Goal: Find specific page/section: Find specific page/section

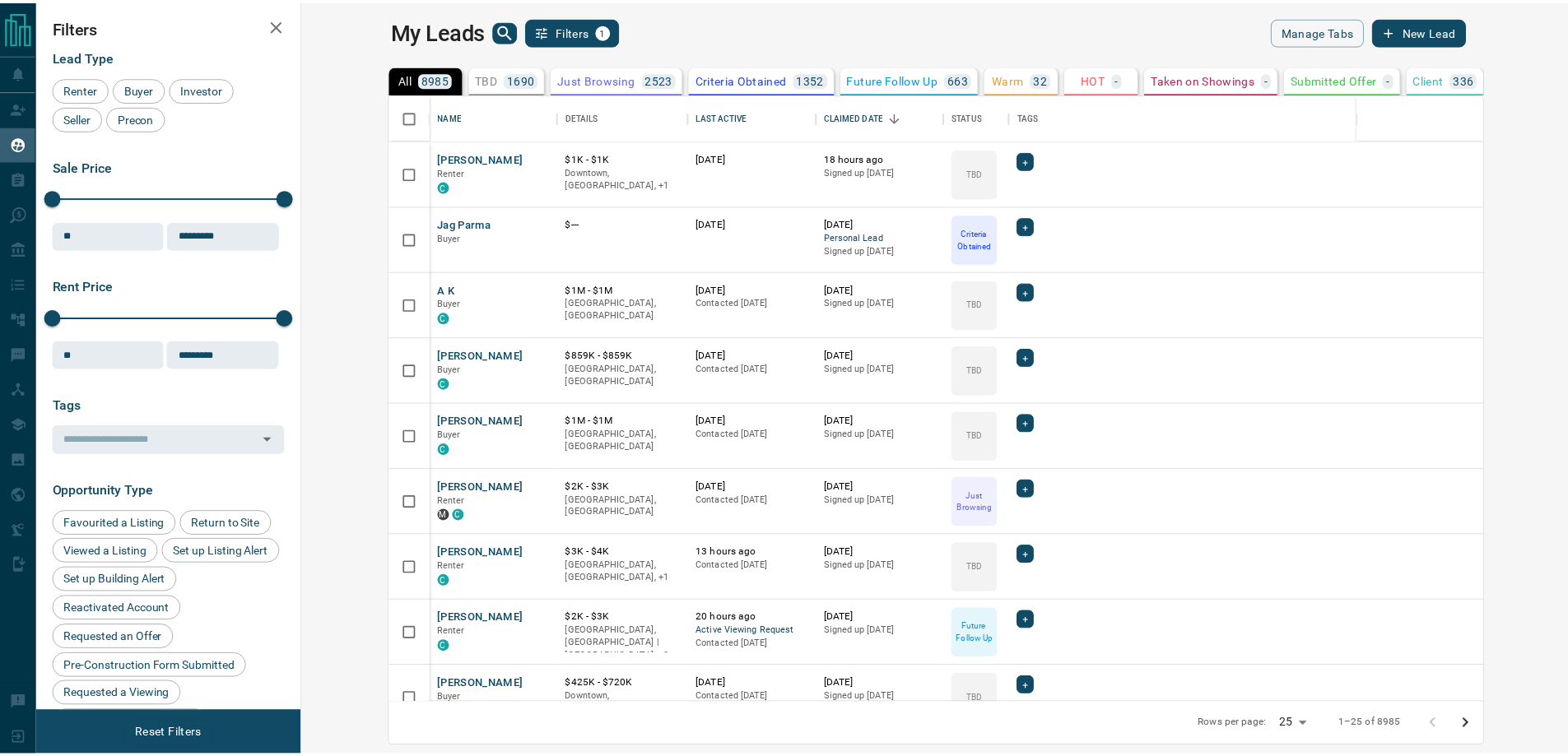
scroll to position [596, 1257]
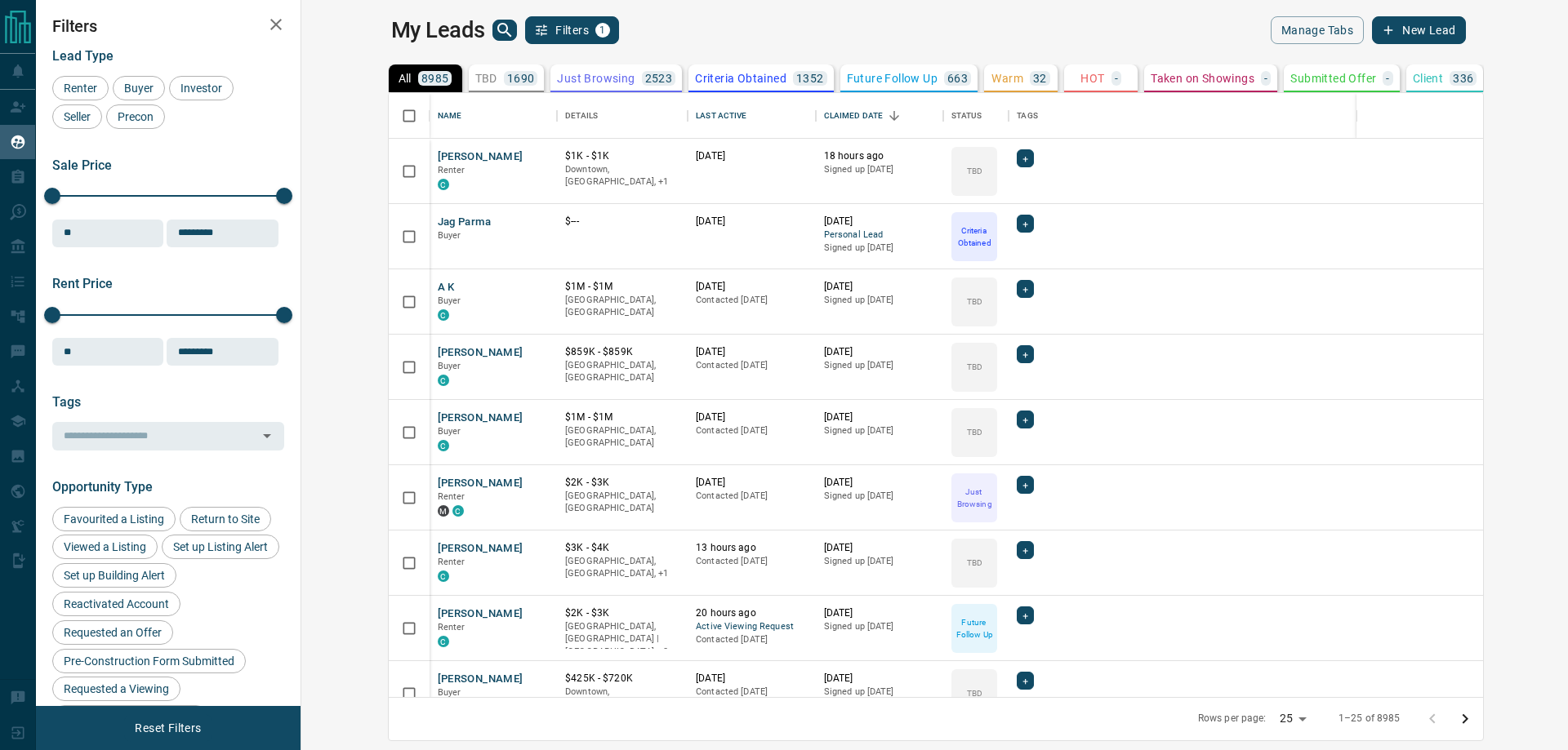
click at [495, 24] on icon "search button" at bounding box center [504, 29] width 19 height 19
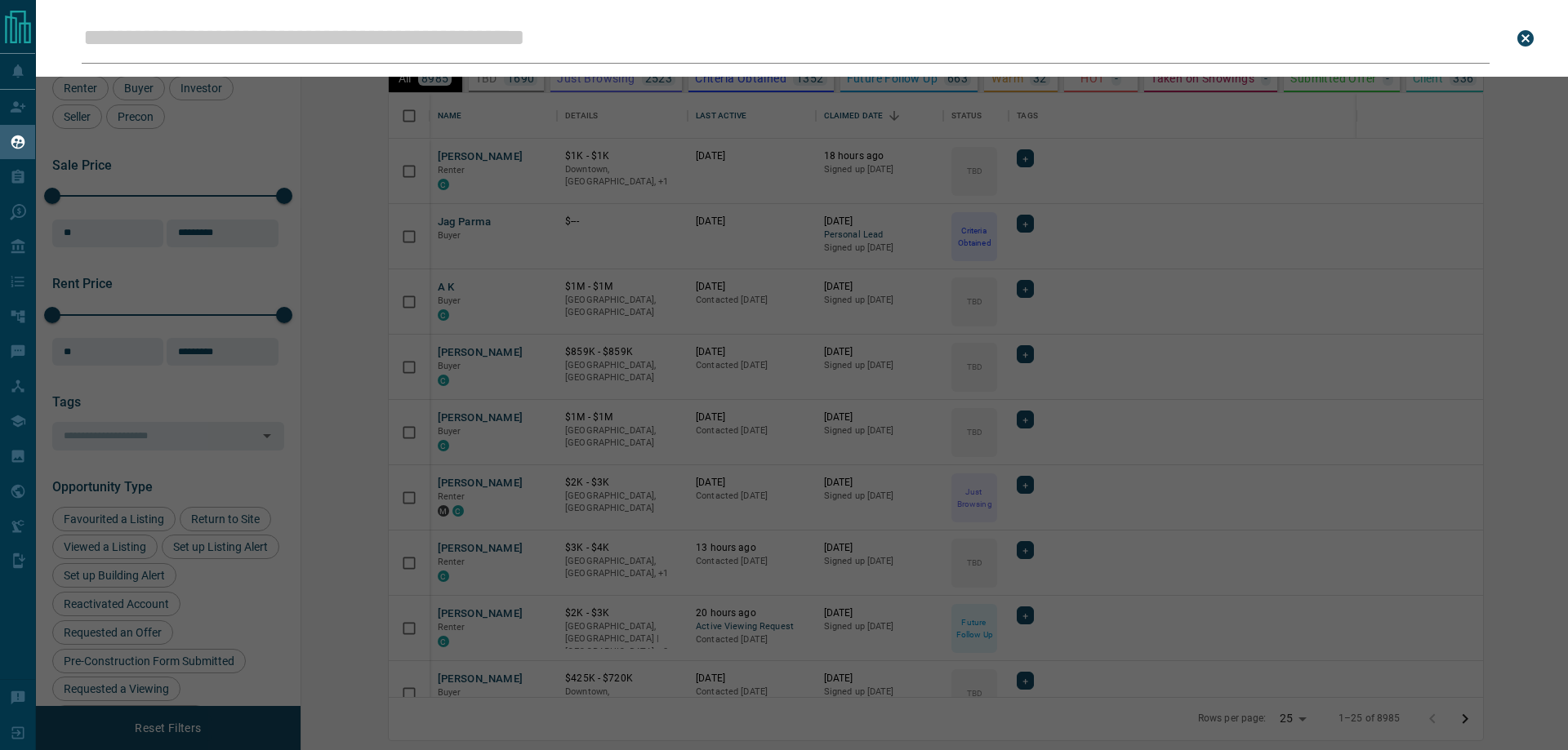
type input "**********"
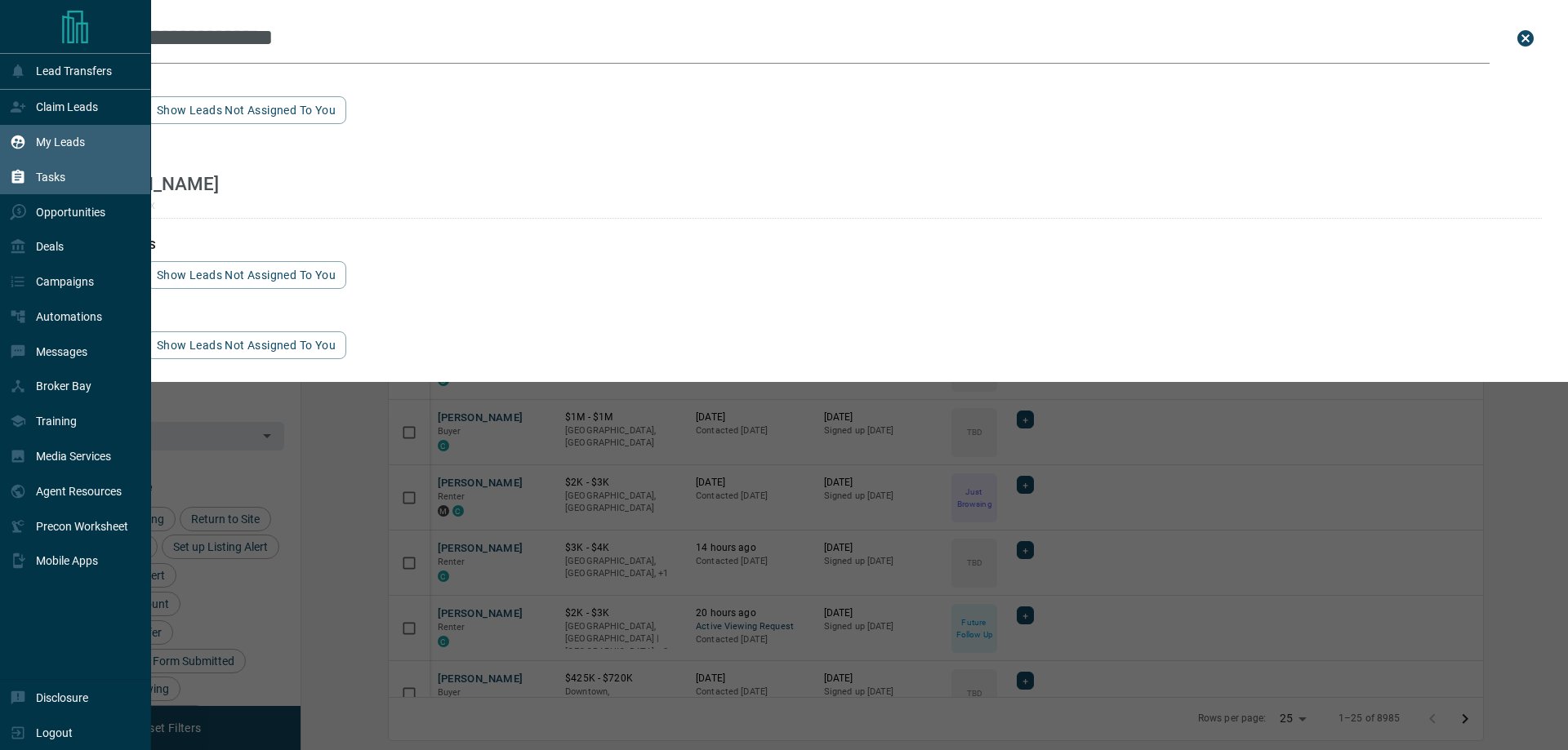
click at [15, 173] on icon at bounding box center [18, 177] width 16 height 16
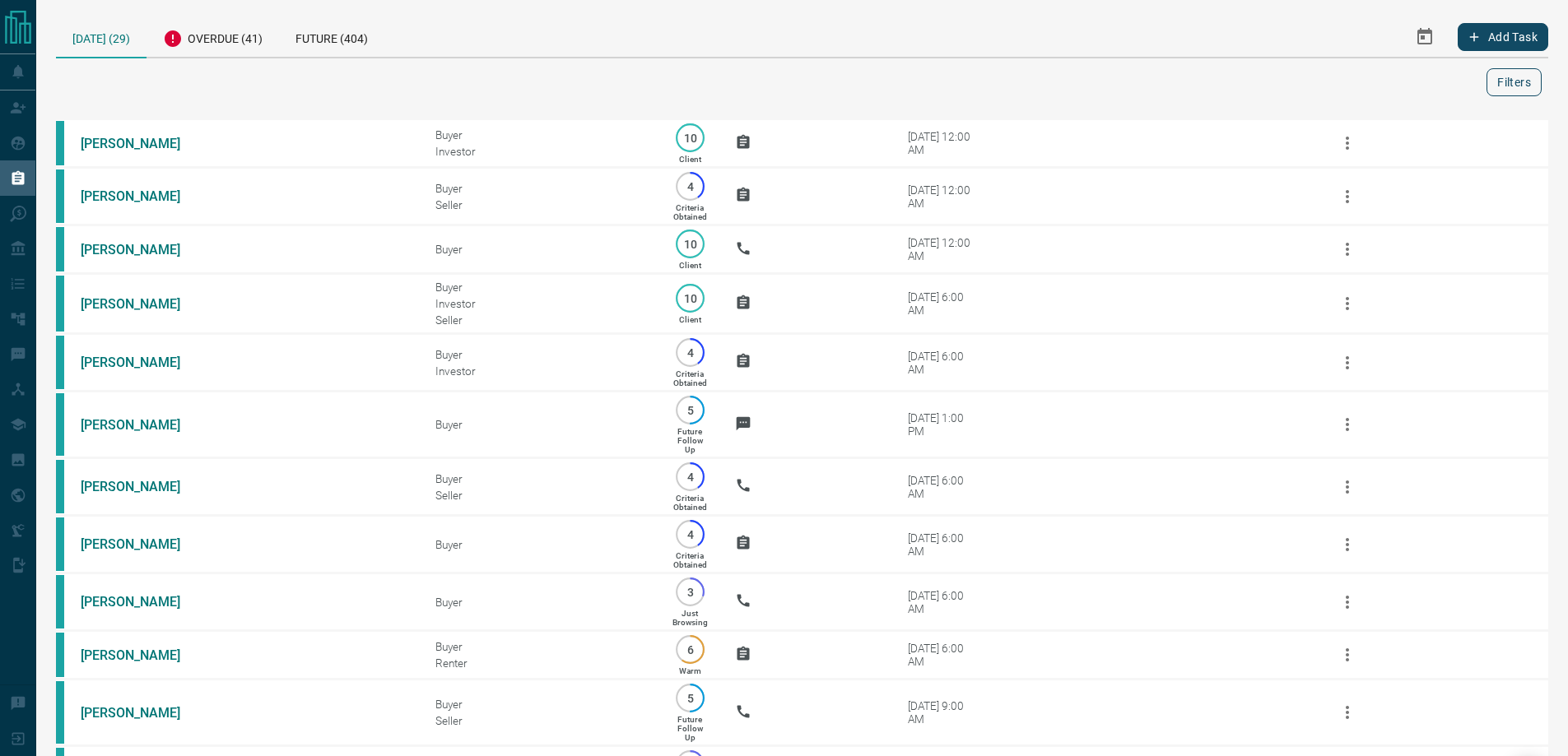
click at [1518, 75] on button "Filters" at bounding box center [1515, 82] width 55 height 28
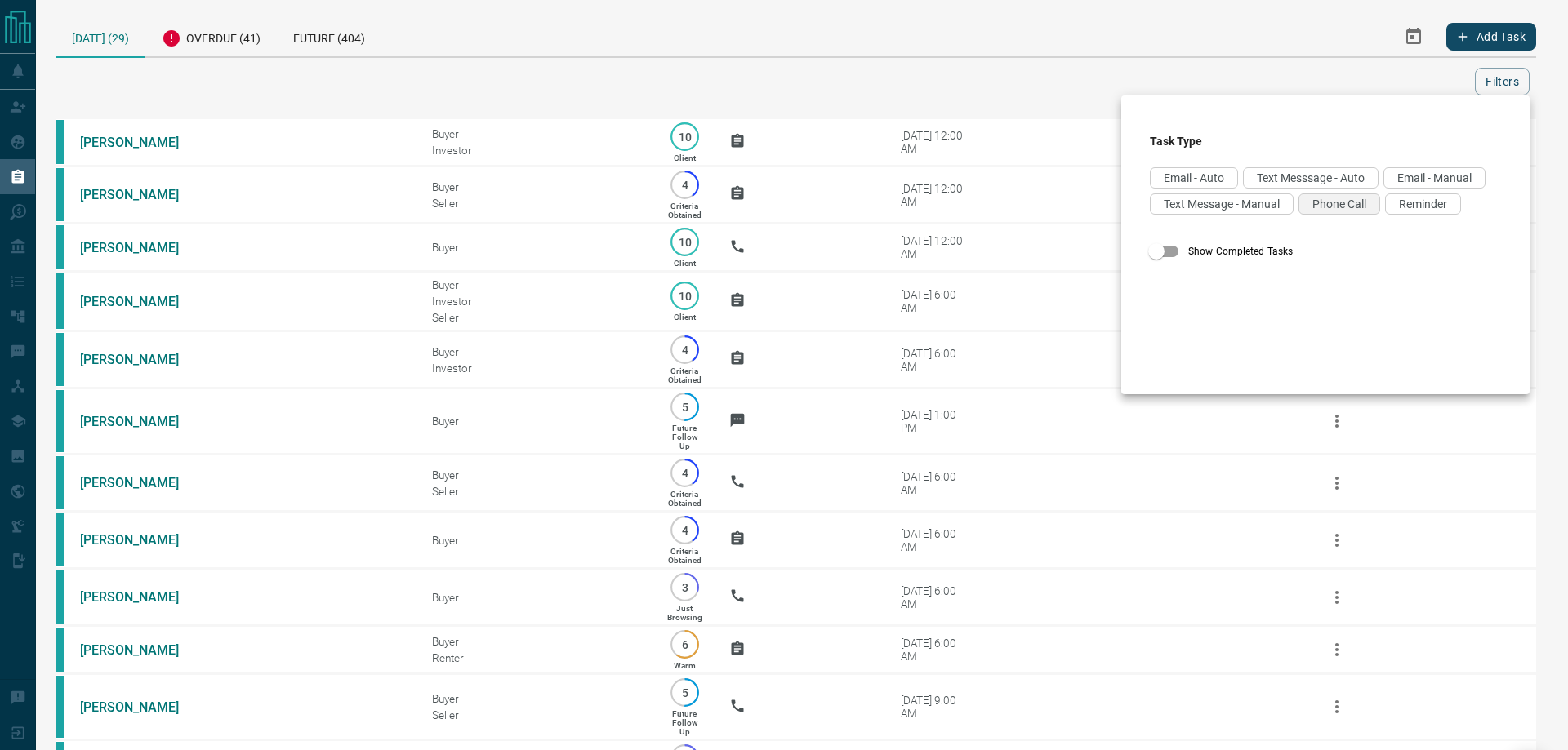
click at [1298, 215] on div "Phone Call" at bounding box center [1339, 203] width 82 height 21
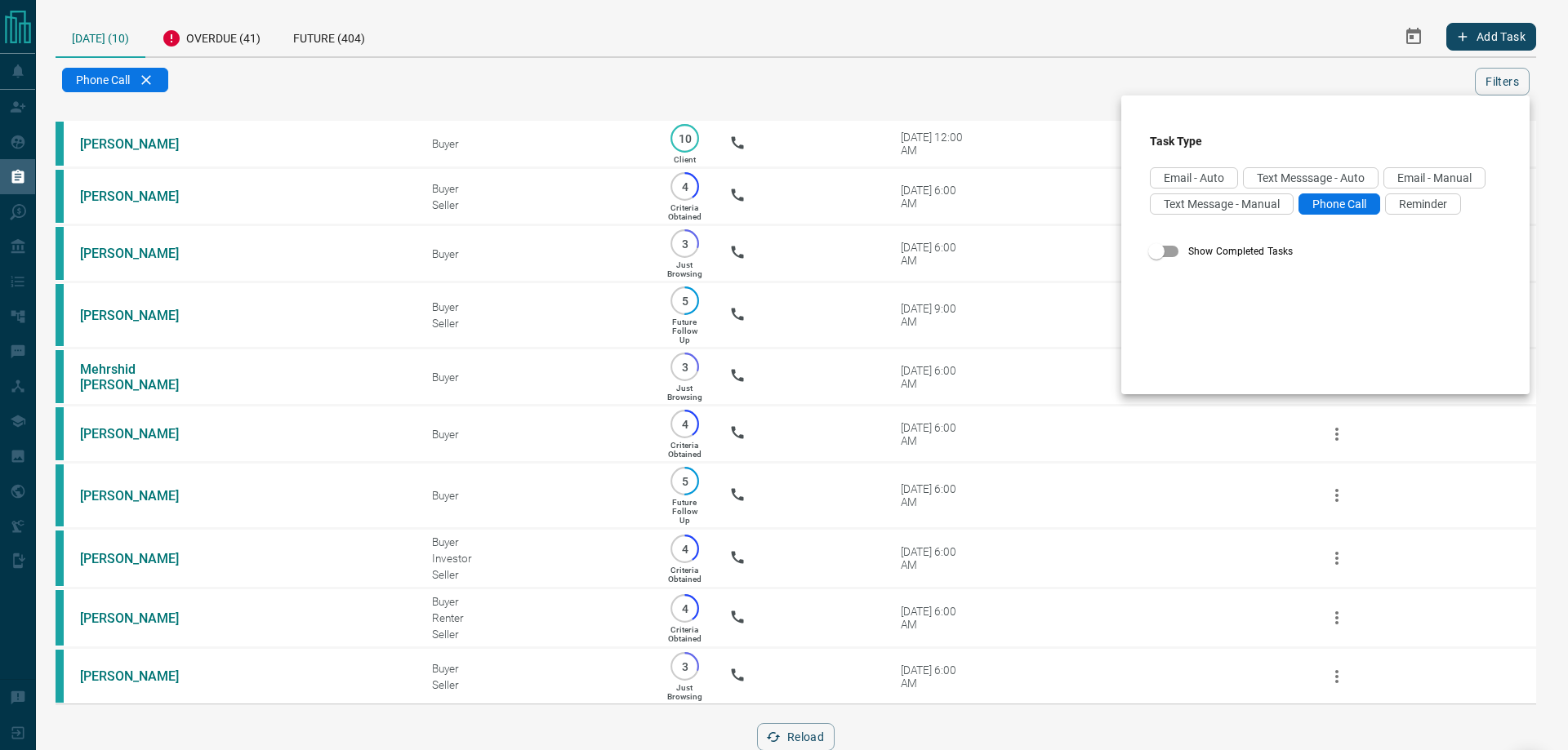
click at [445, 90] on div at bounding box center [784, 375] width 1568 height 750
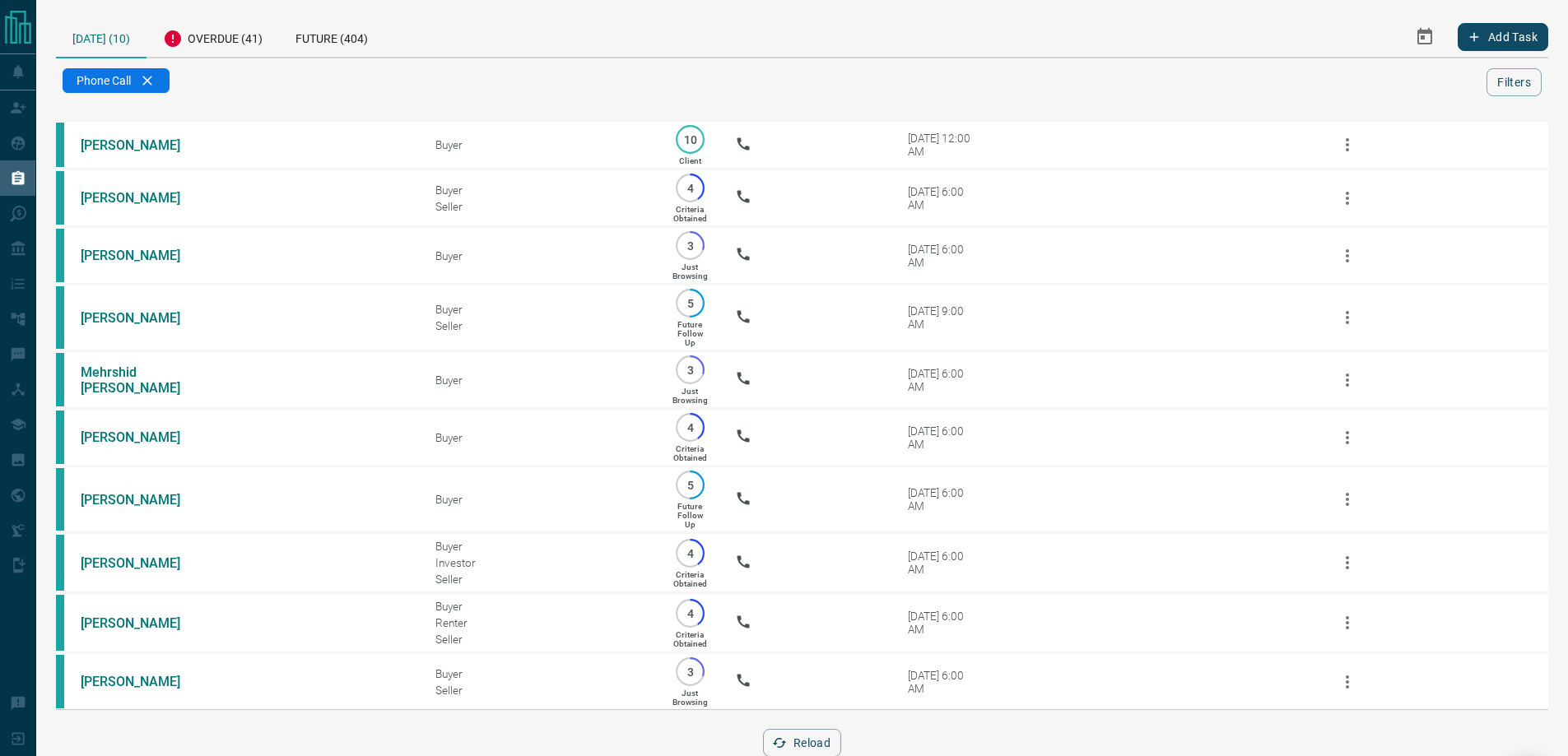
scroll to position [67, 0]
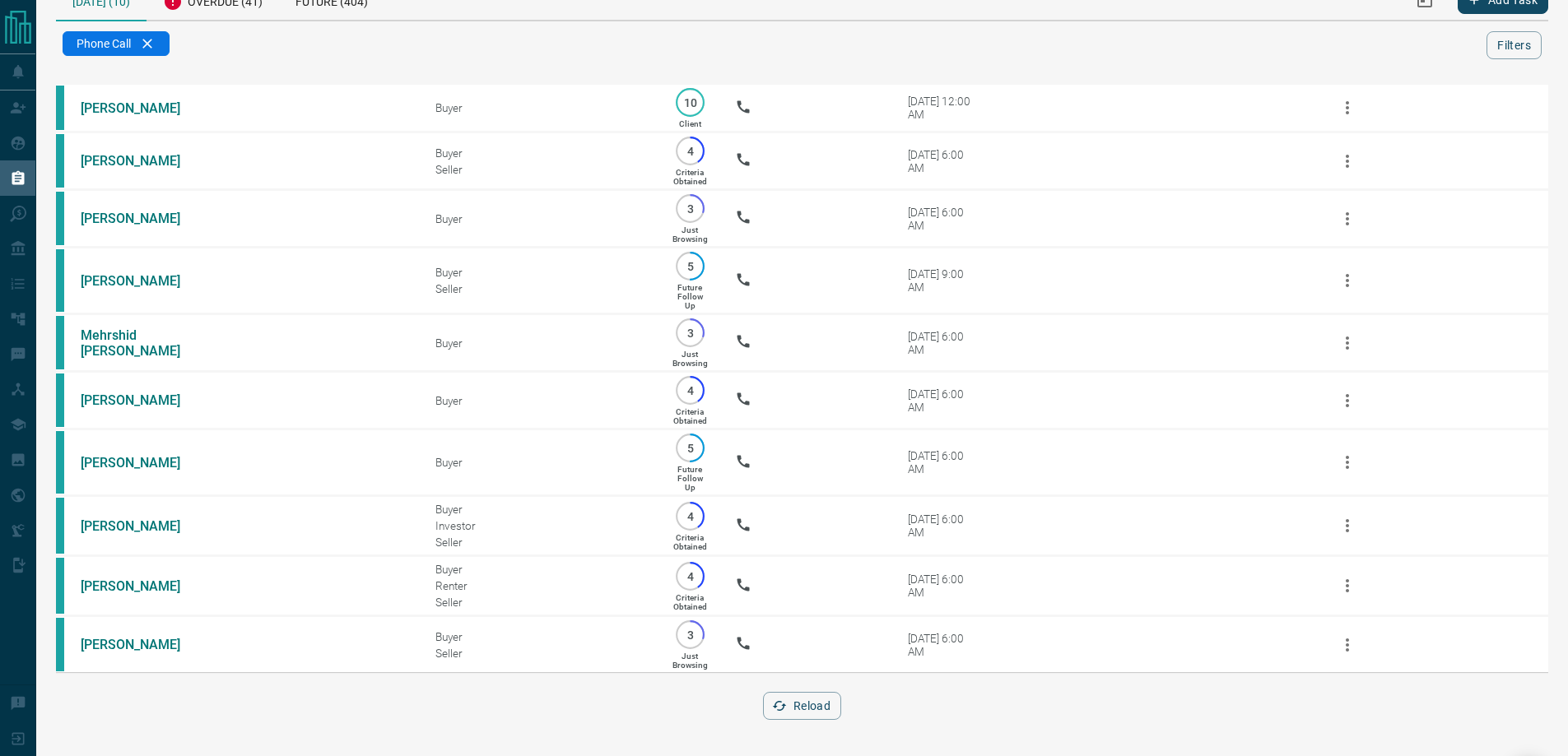
click at [261, 31] on div "Phone Call" at bounding box center [775, 46] width 1425 height 29
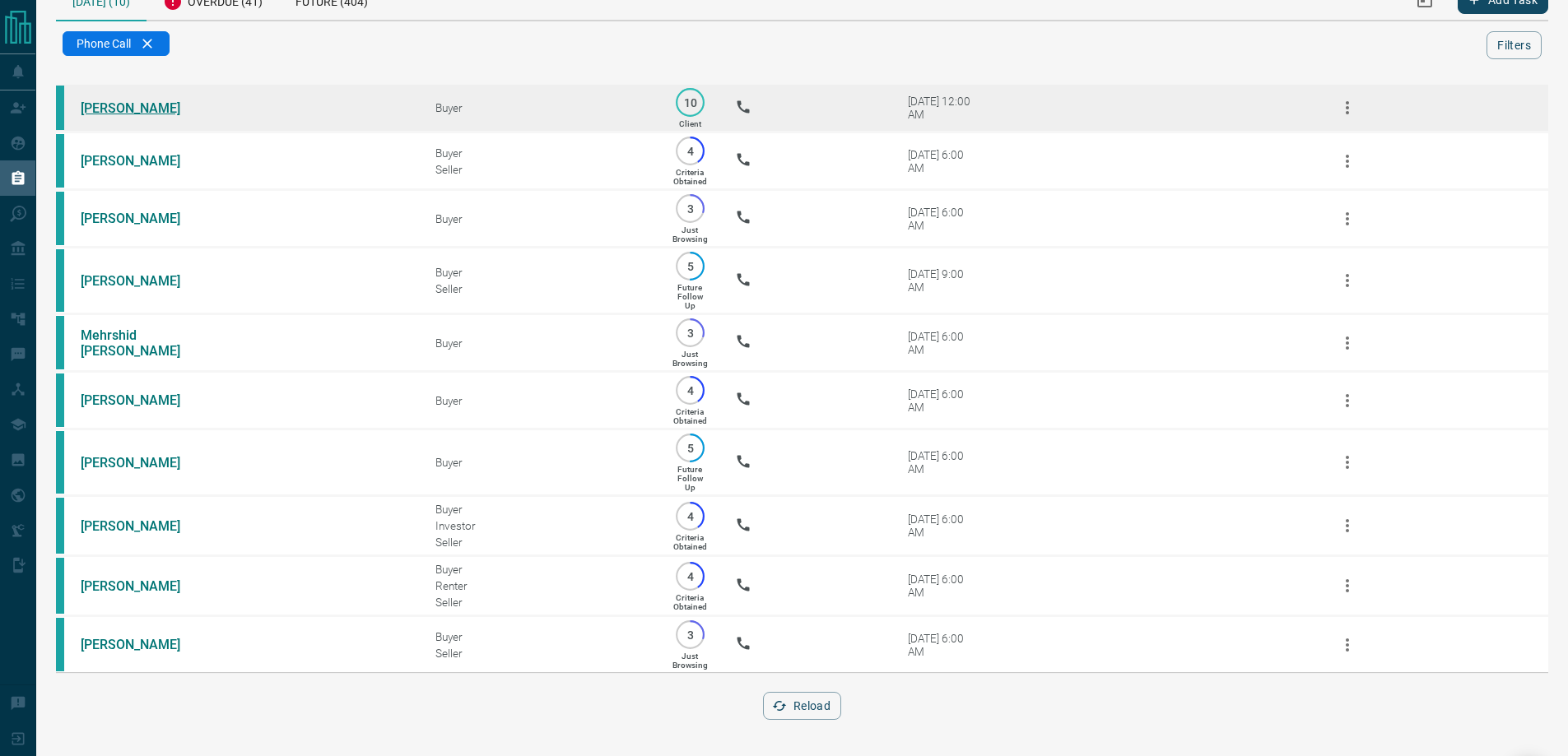
click at [118, 100] on link "[PERSON_NAME]" at bounding box center [142, 107] width 123 height 16
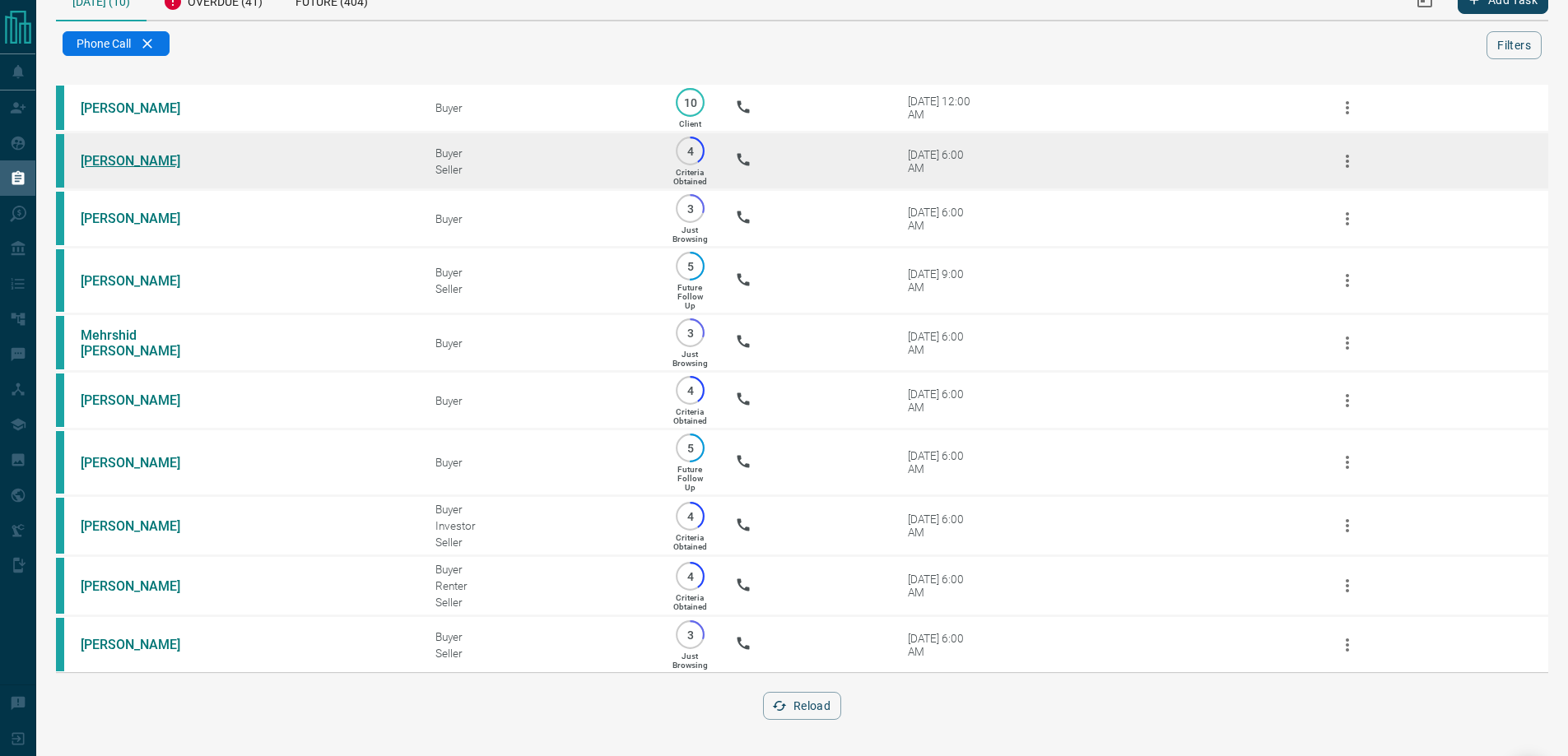
click at [120, 153] on link "[PERSON_NAME]" at bounding box center [142, 161] width 123 height 16
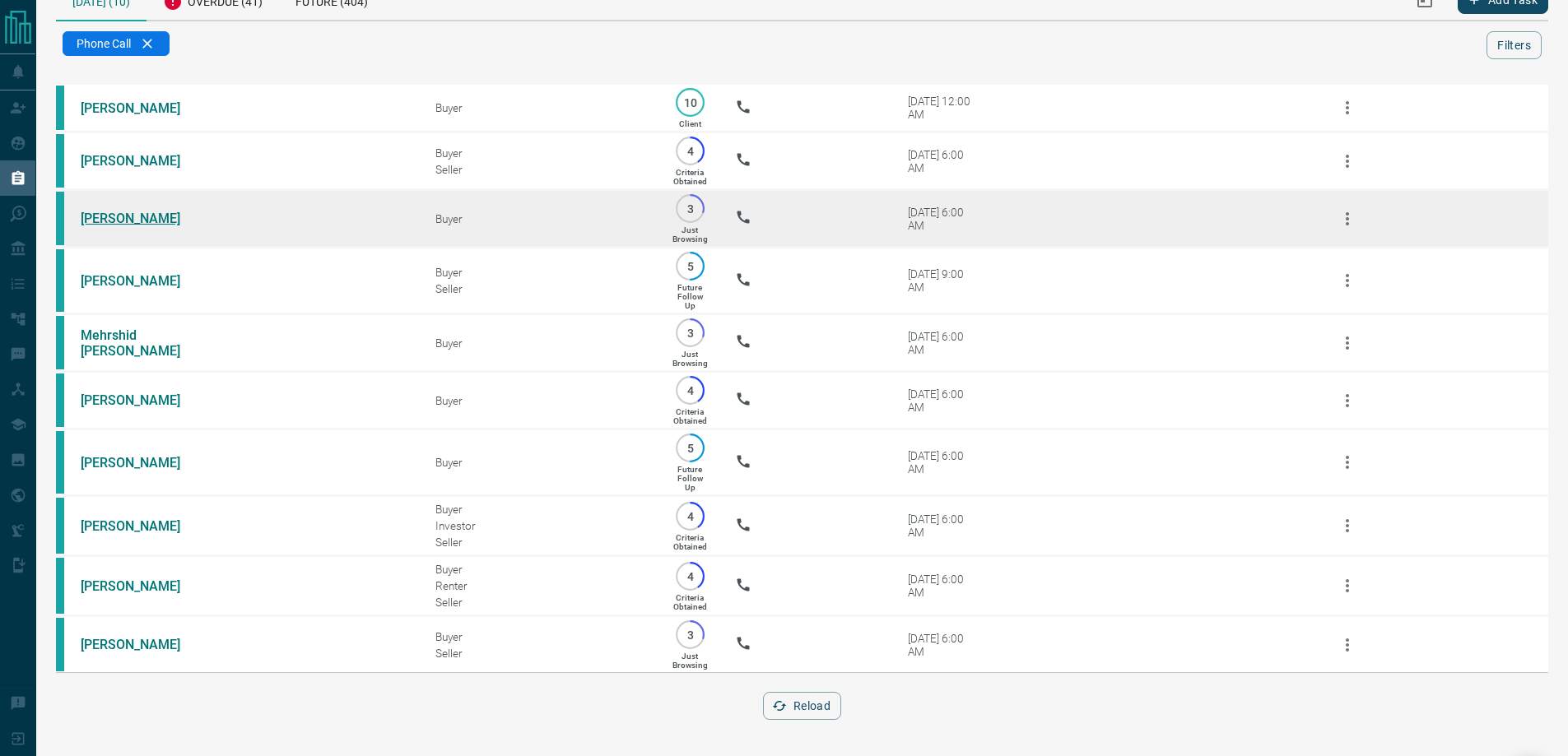
click at [100, 210] on link "[PERSON_NAME]" at bounding box center [142, 218] width 123 height 16
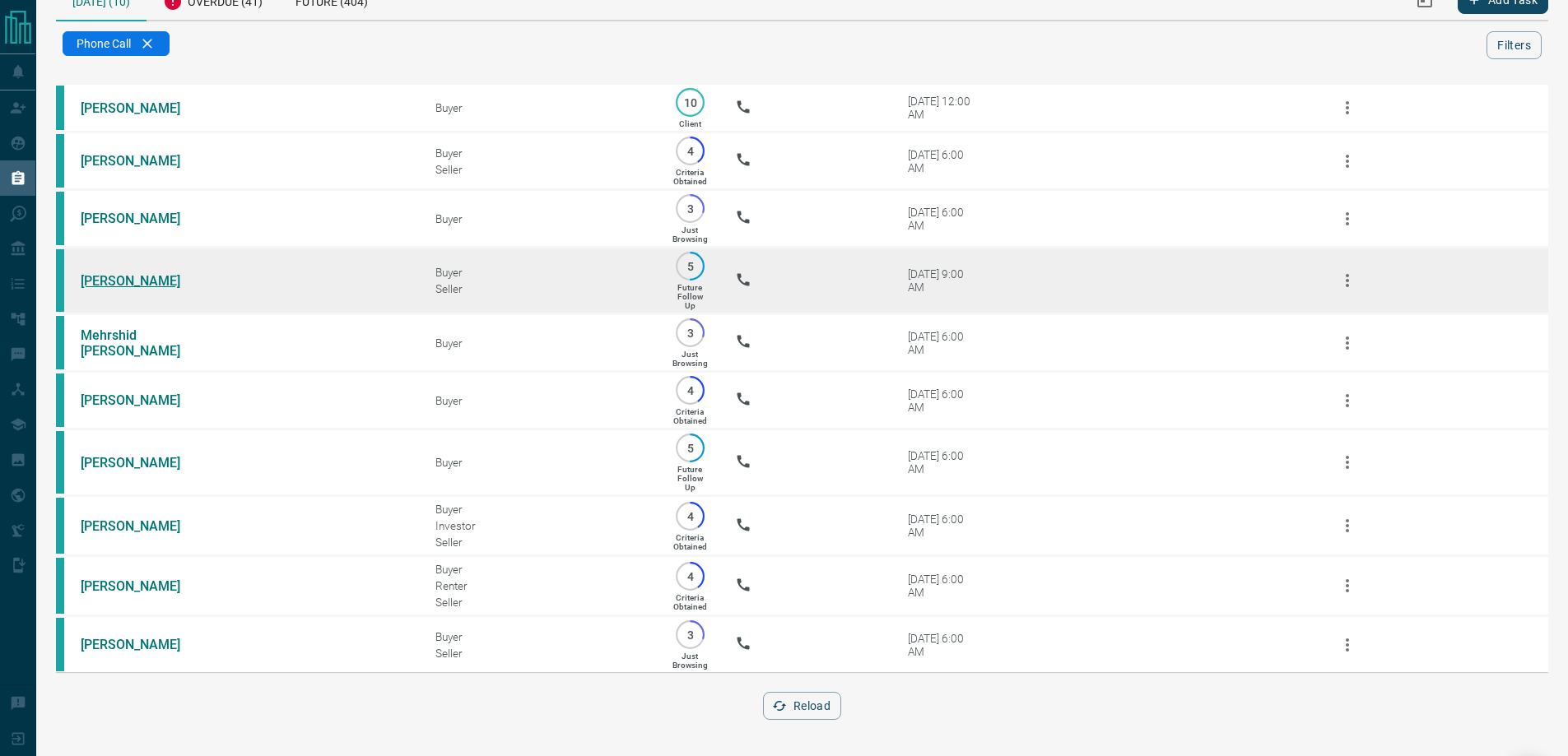
click at [108, 273] on link "[PERSON_NAME]" at bounding box center [142, 280] width 123 height 16
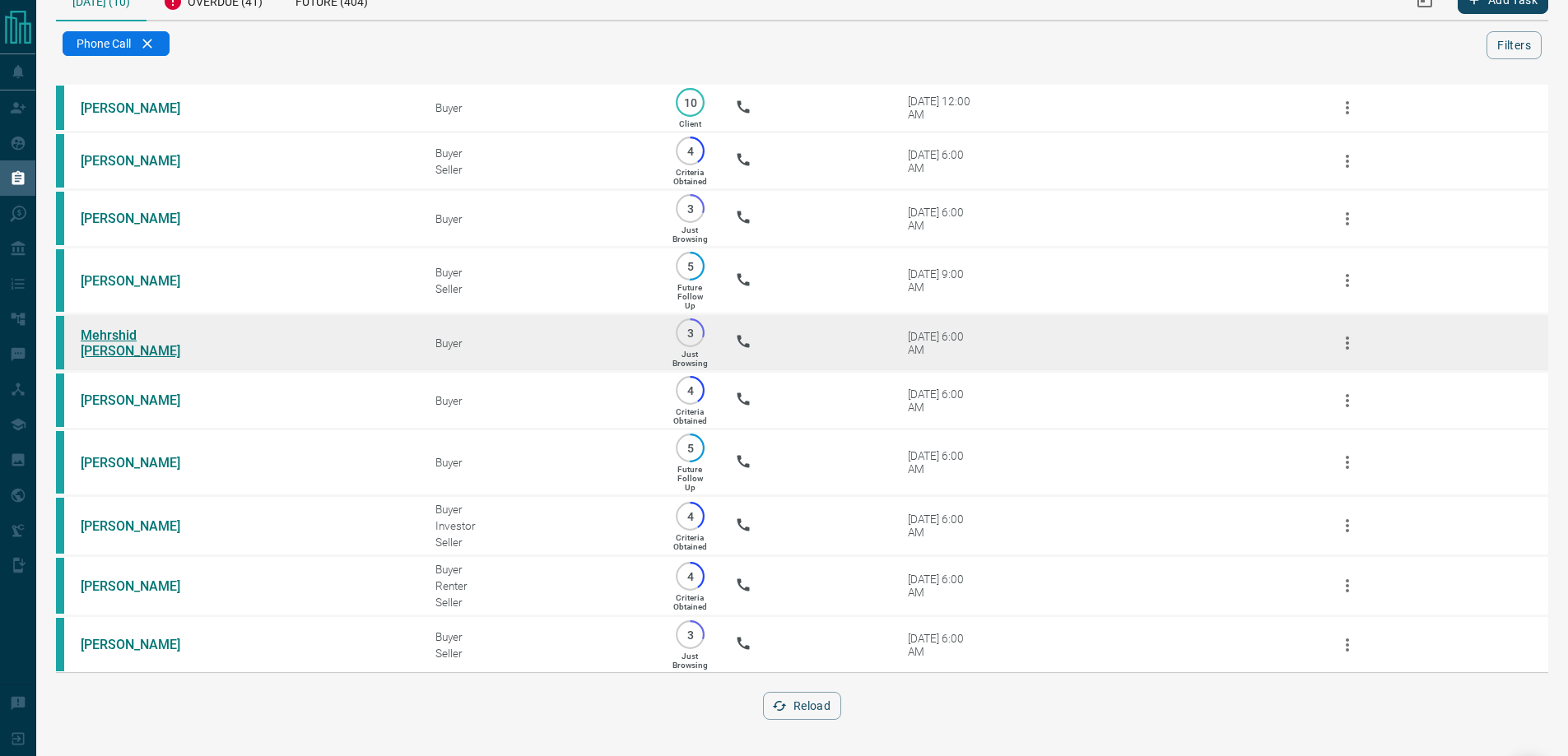
click at [103, 328] on link "Mehrshid [PERSON_NAME]" at bounding box center [142, 344] width 123 height 31
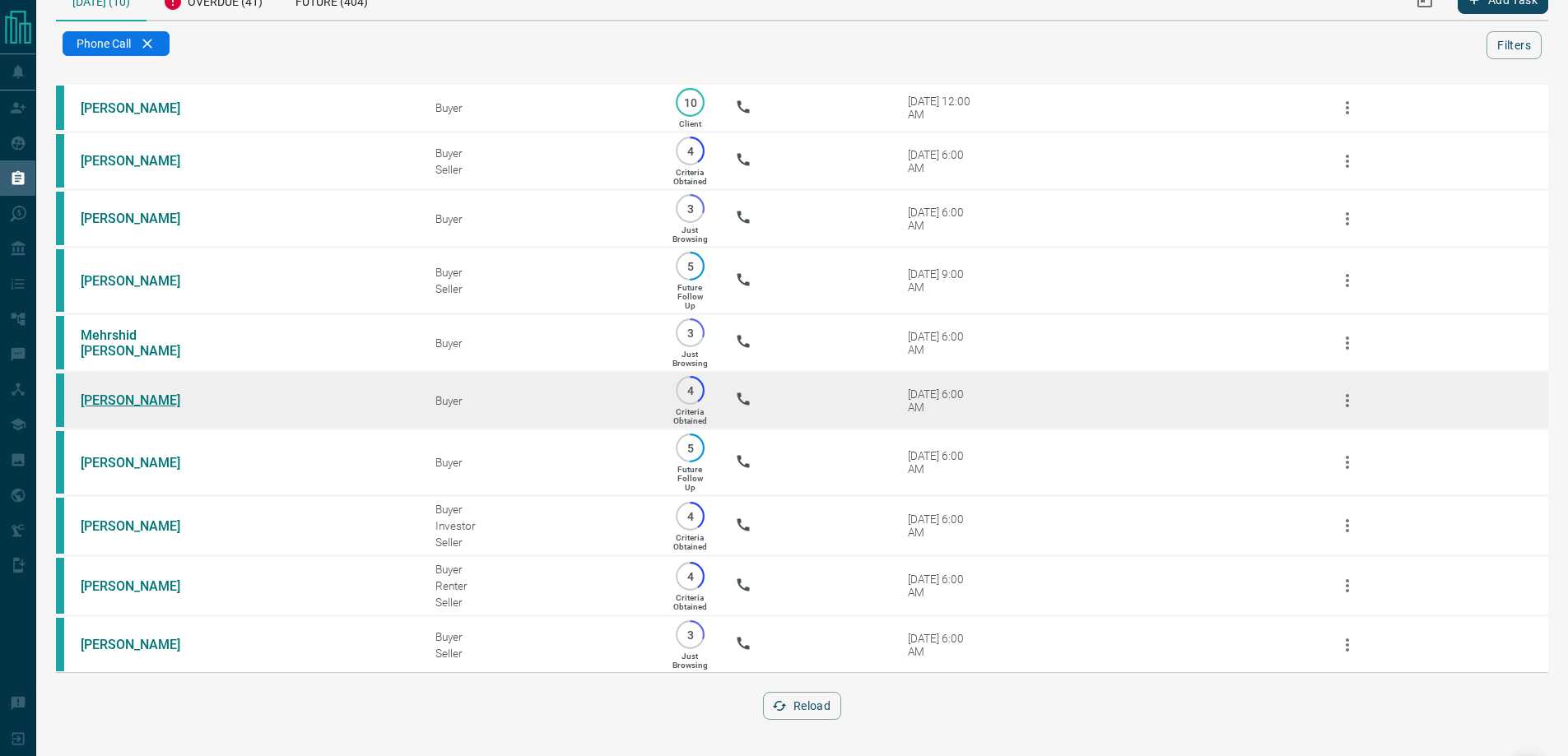
click at [98, 392] on link "[PERSON_NAME]" at bounding box center [142, 400] width 123 height 16
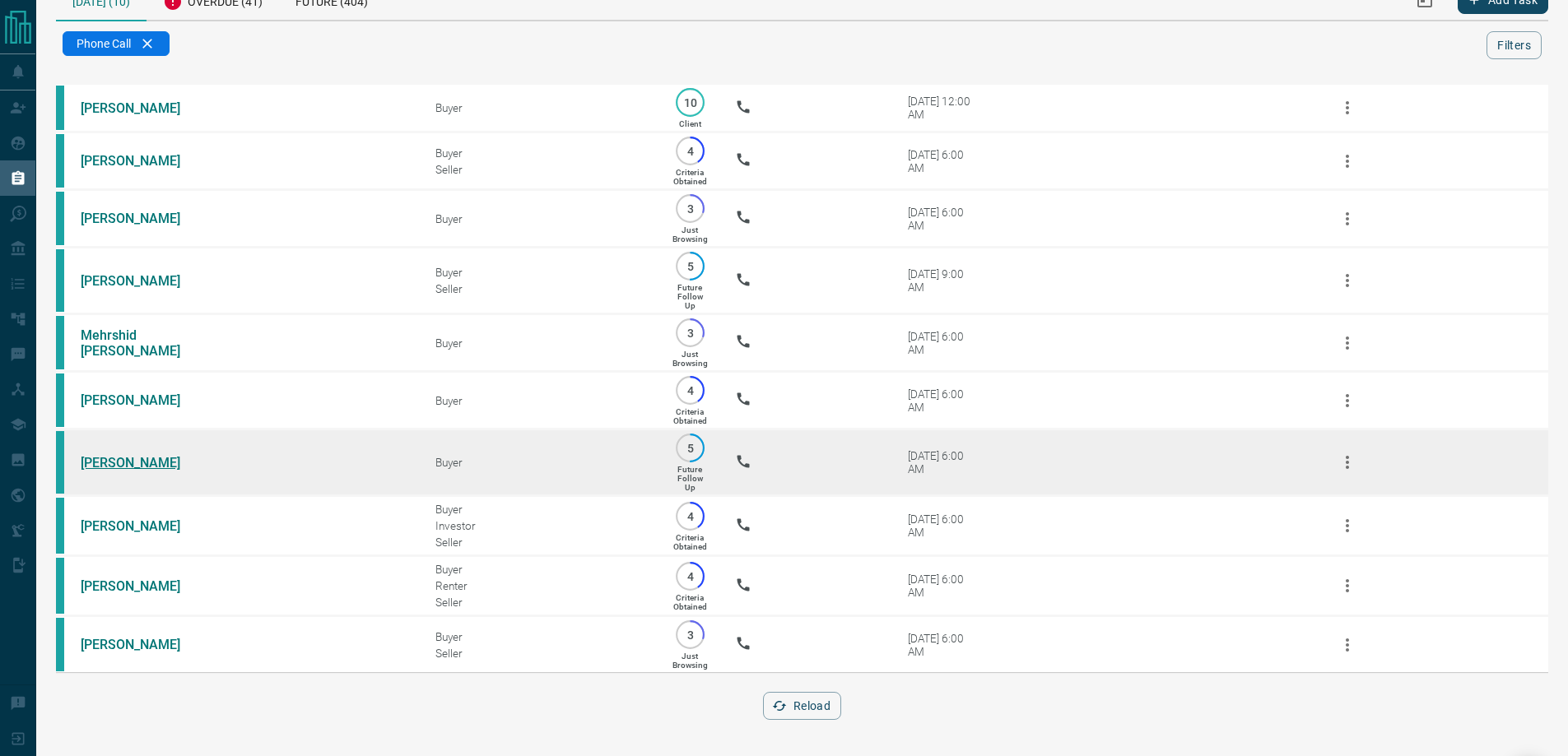
click at [96, 458] on link "[PERSON_NAME]" at bounding box center [142, 462] width 123 height 16
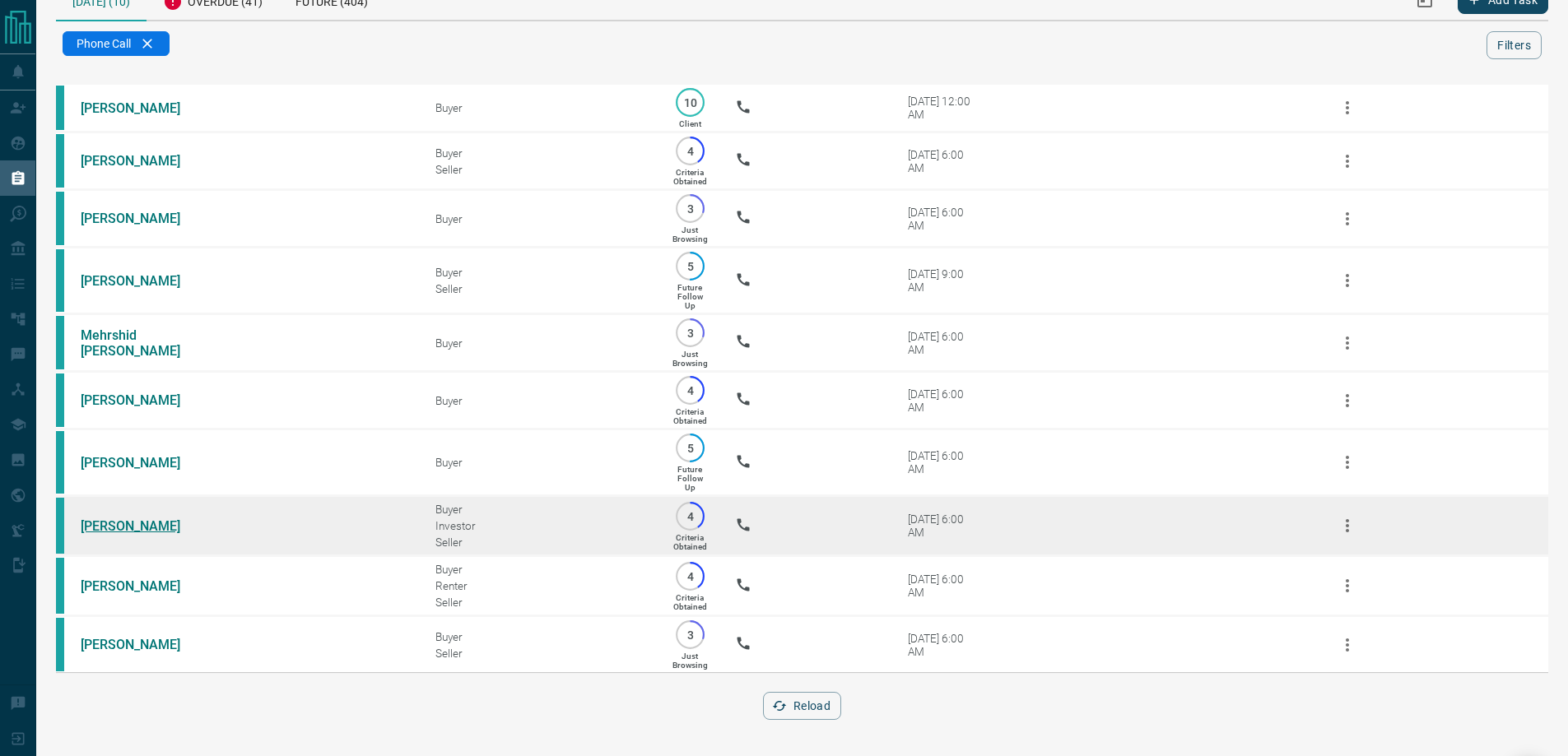
click at [96, 518] on link "[PERSON_NAME]" at bounding box center [142, 525] width 123 height 16
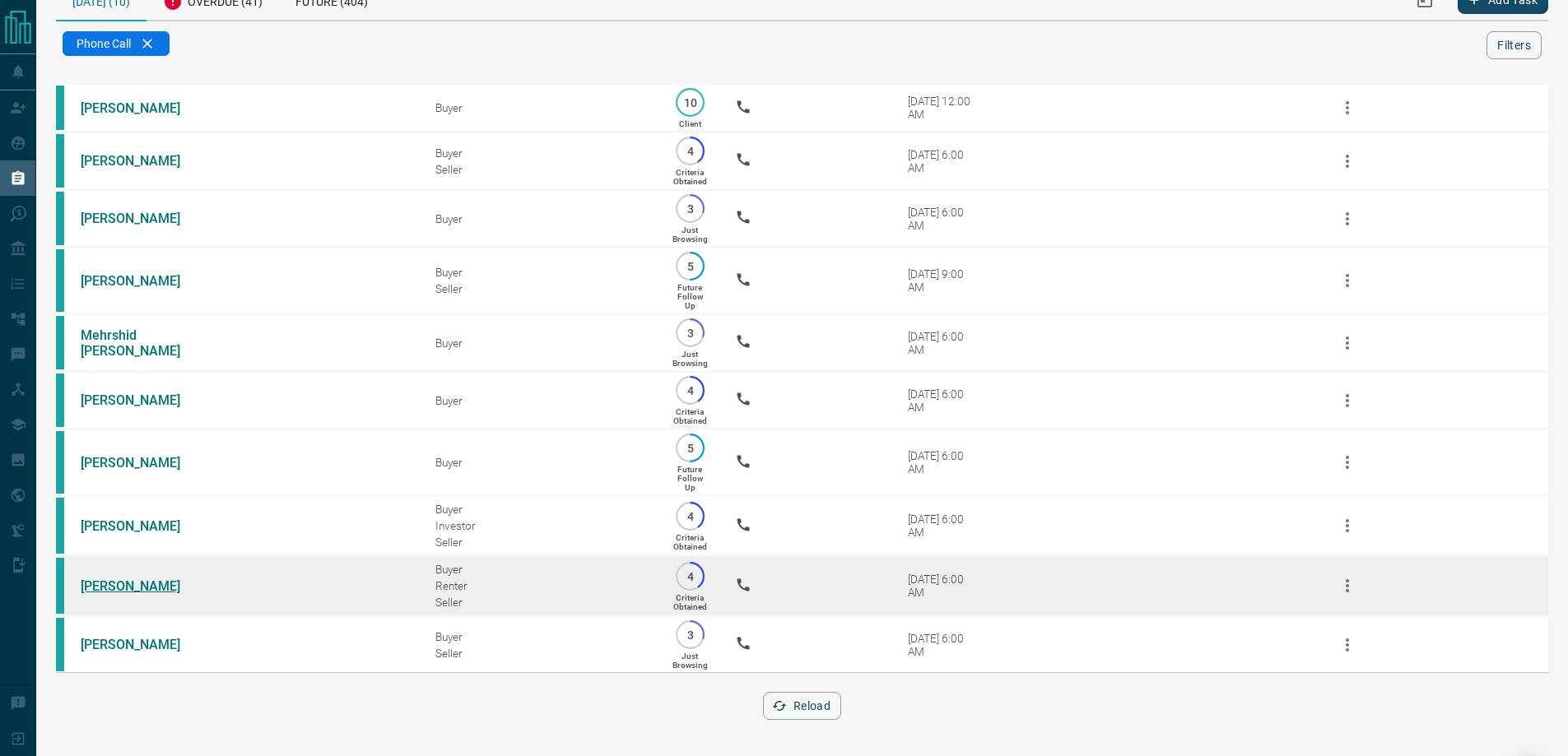
click at [100, 580] on link "[PERSON_NAME]" at bounding box center [142, 586] width 123 height 16
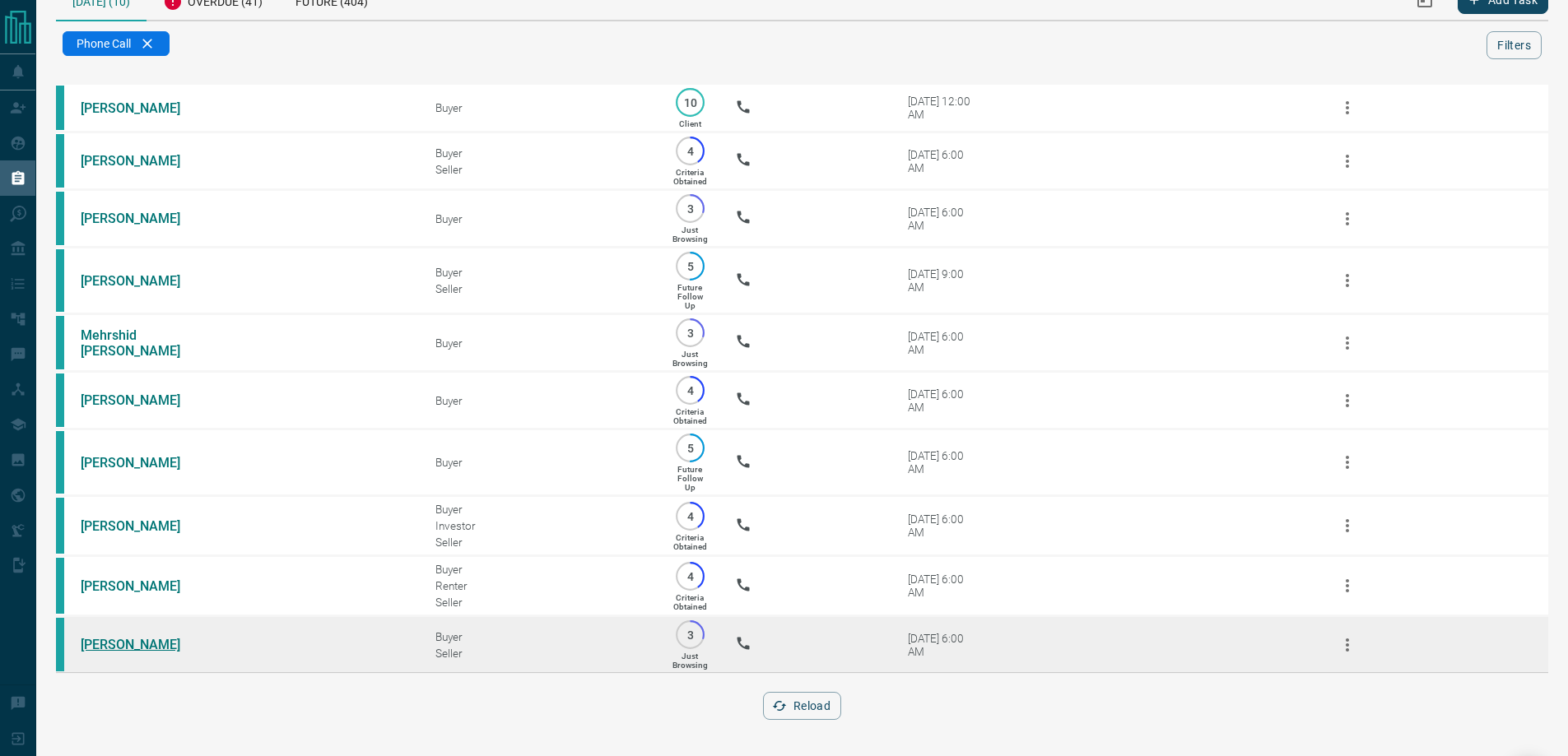
click at [108, 646] on link "[PERSON_NAME]" at bounding box center [142, 644] width 123 height 16
